Goal: Use online tool/utility: Utilize a website feature to perform a specific function

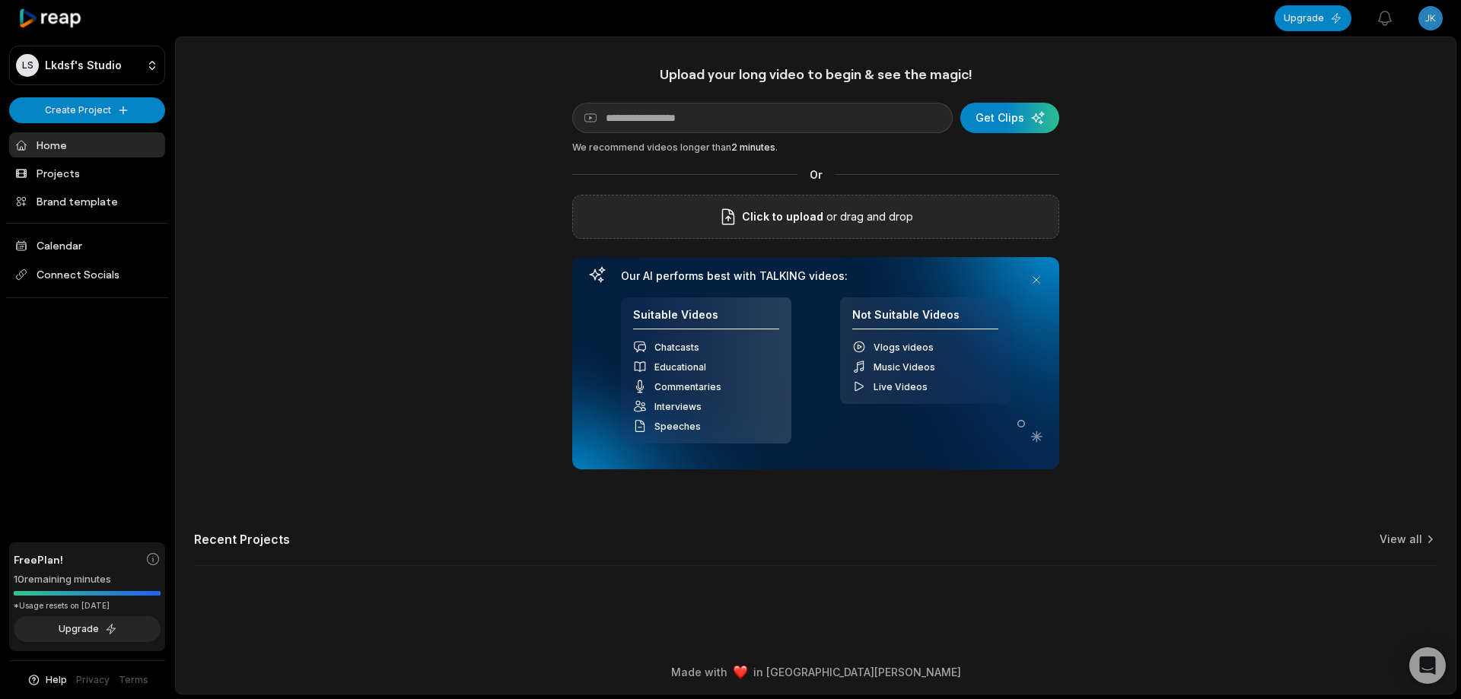
click at [692, 227] on div "Click to upload or drag and drop" at bounding box center [815, 217] width 487 height 44
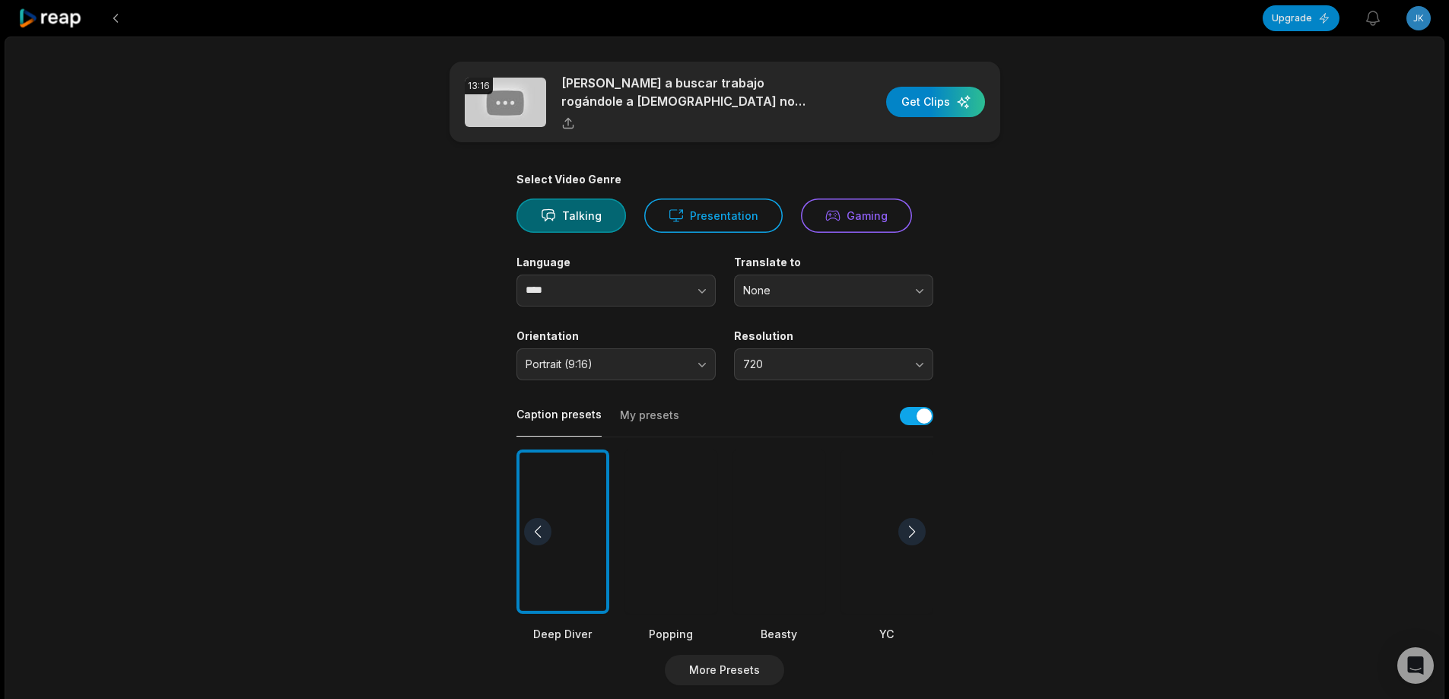
click at [785, 516] on div at bounding box center [779, 532] width 93 height 165
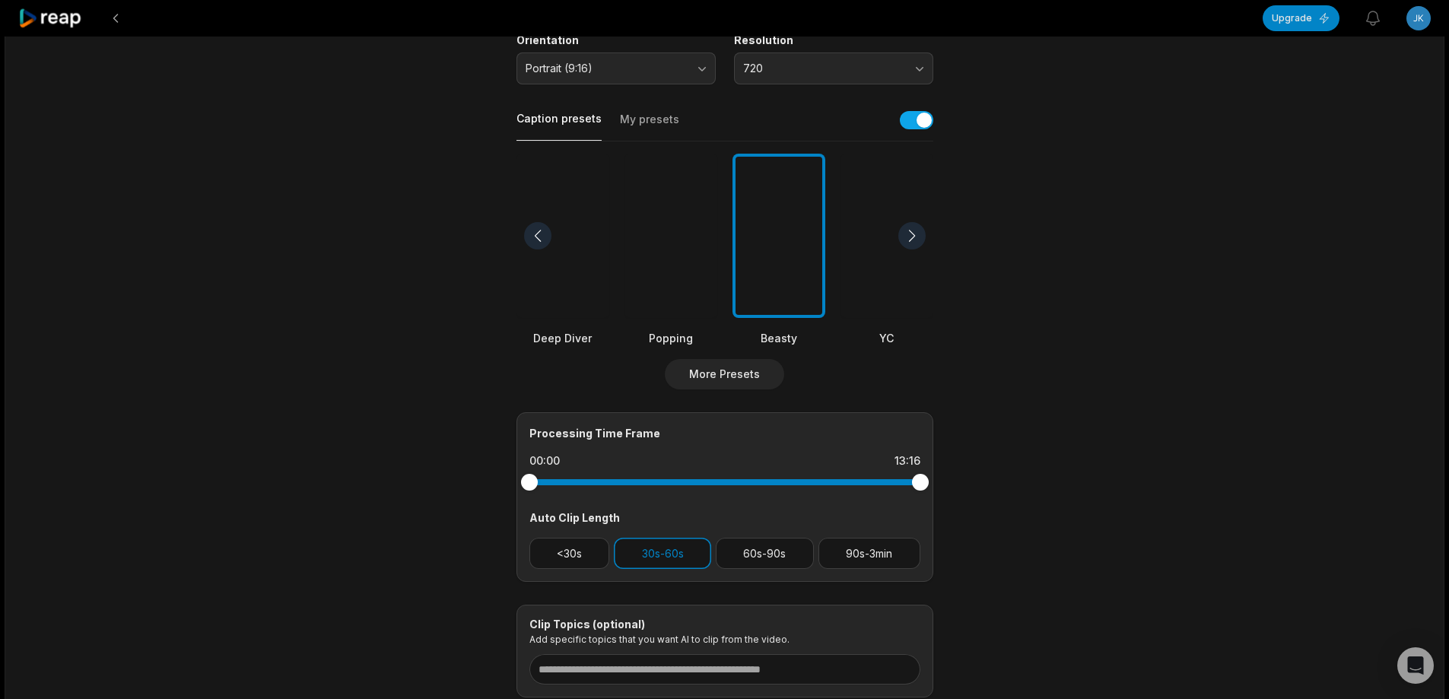
scroll to position [304, 0]
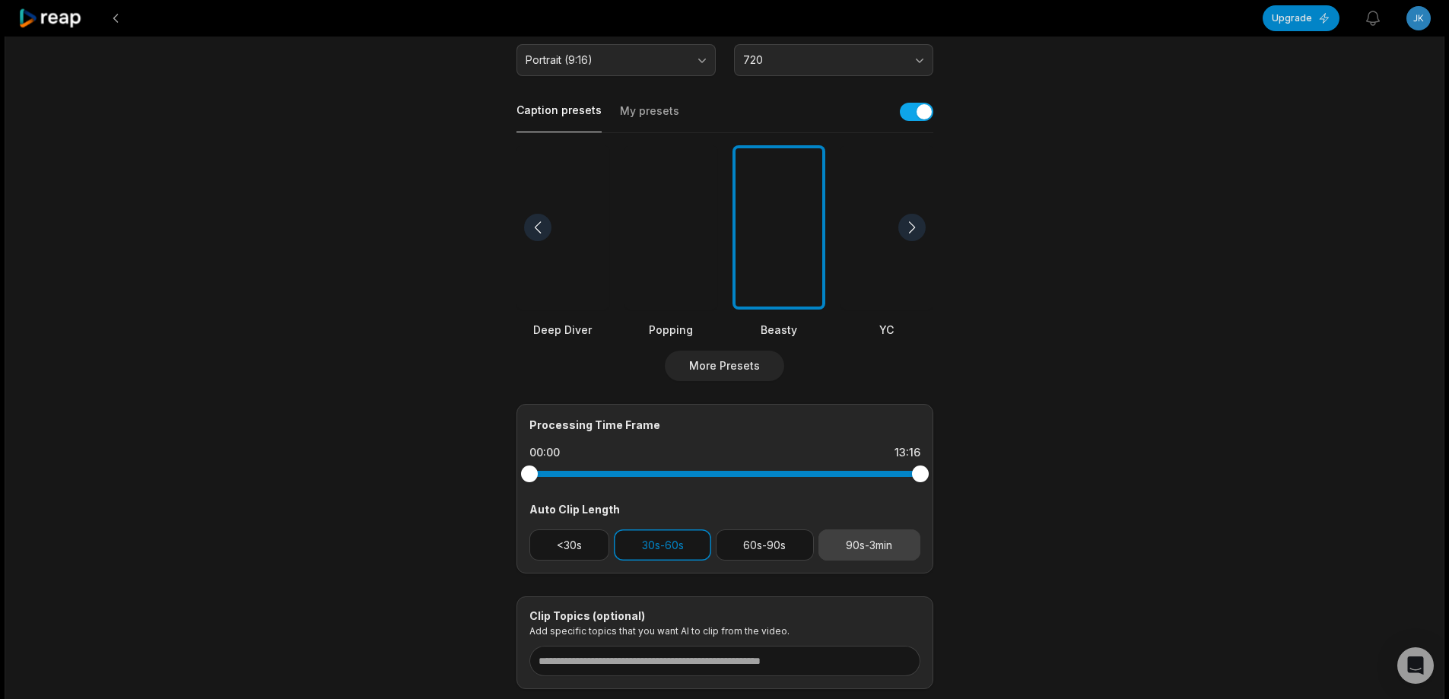
click at [898, 542] on button "90s-3min" at bounding box center [870, 545] width 102 height 31
click at [704, 542] on button "30s-60s" at bounding box center [662, 545] width 97 height 31
drag, startPoint x: 924, startPoint y: 471, endPoint x: 824, endPoint y: 472, distance: 99.7
click at [824, 472] on div at bounding box center [824, 474] width 17 height 17
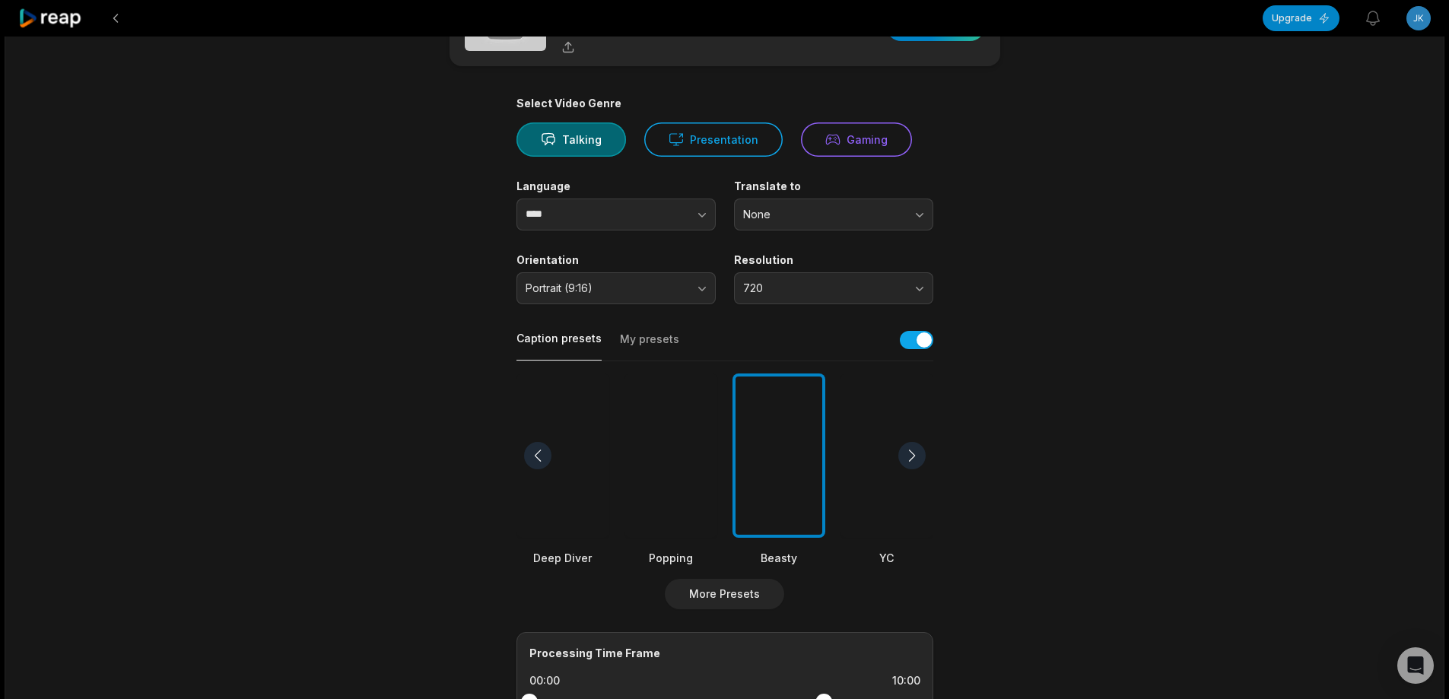
scroll to position [0, 0]
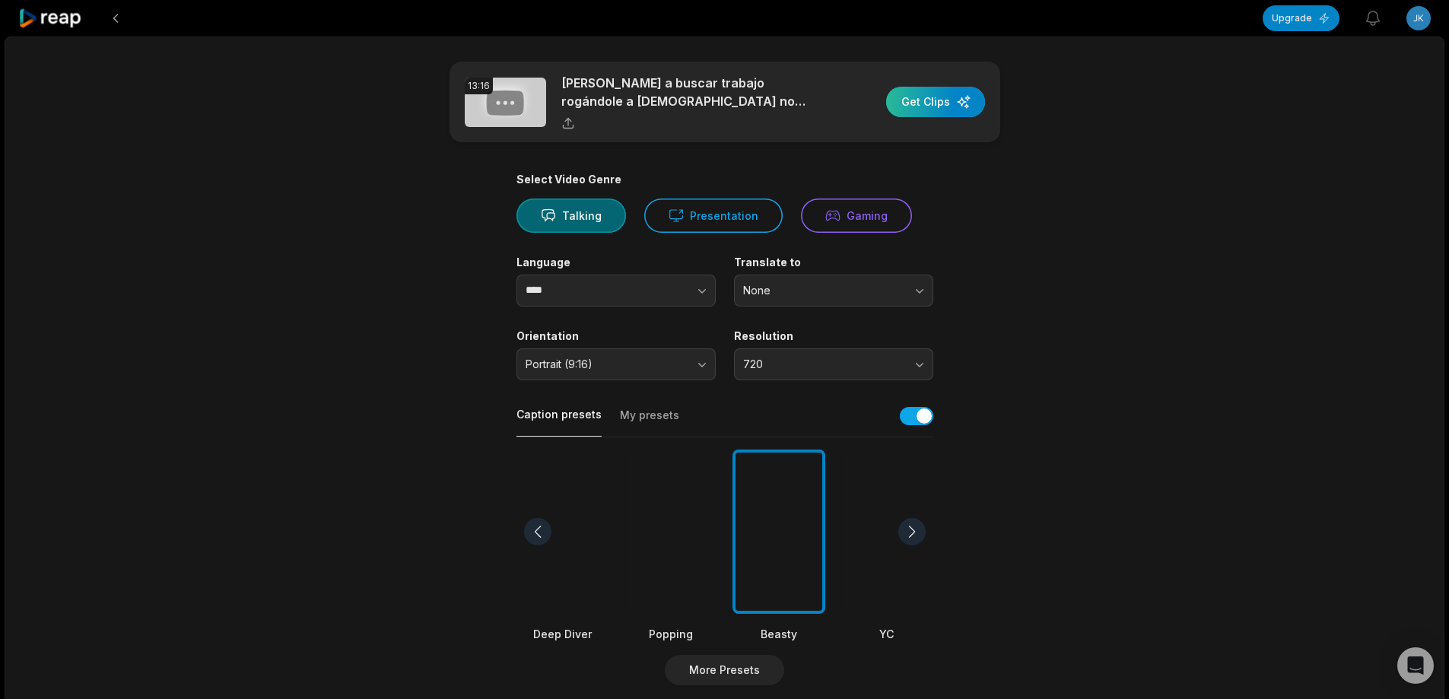
click at [930, 100] on div "button" at bounding box center [935, 102] width 99 height 30
